Goal: Find specific page/section: Find specific page/section

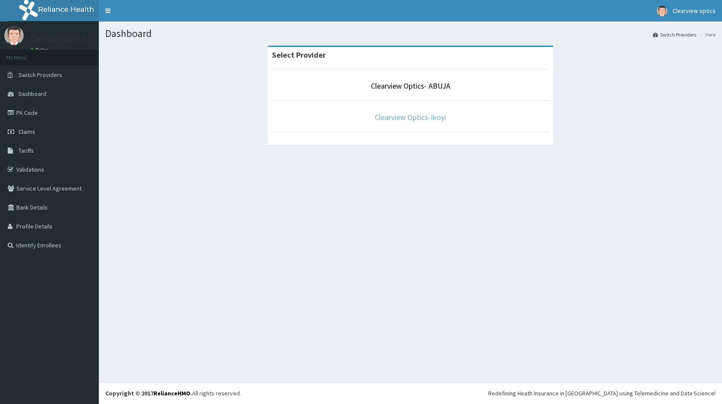
click at [408, 112] on link "Clearview Optics-Ikoyi" at bounding box center [410, 117] width 71 height 10
